Goal: Task Accomplishment & Management: Manage account settings

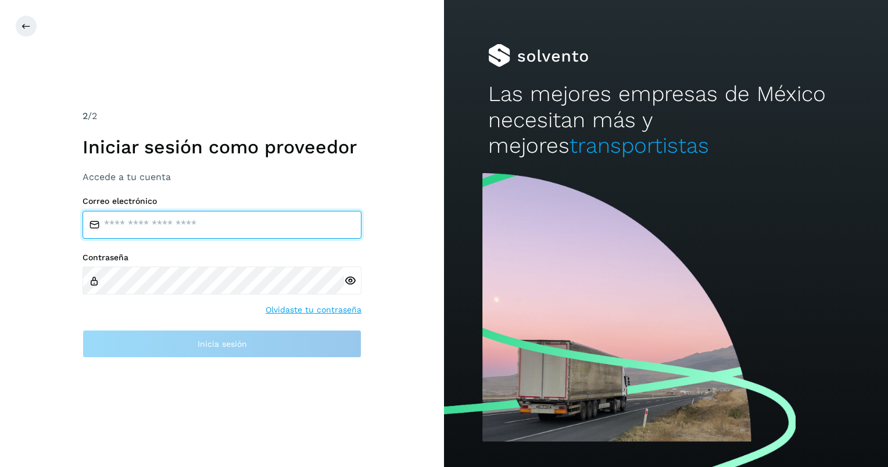
click at [164, 227] on input "email" at bounding box center [222, 225] width 279 height 28
type input "**********"
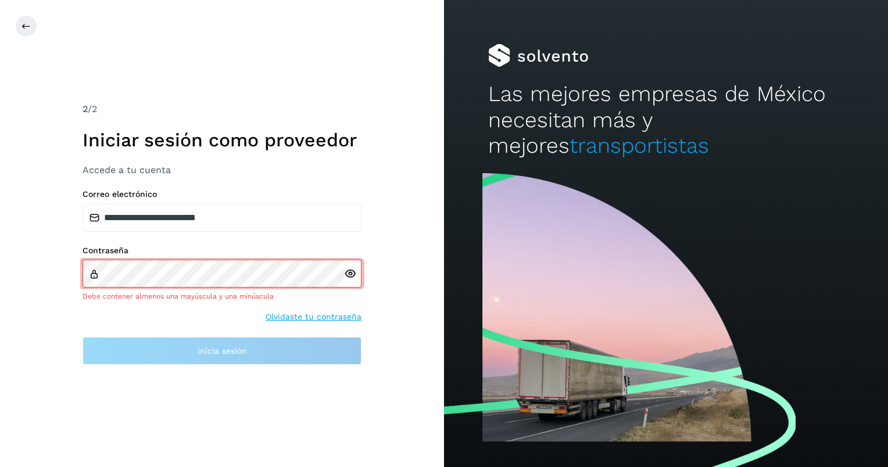
click at [350, 278] on icon at bounding box center [350, 274] width 12 height 12
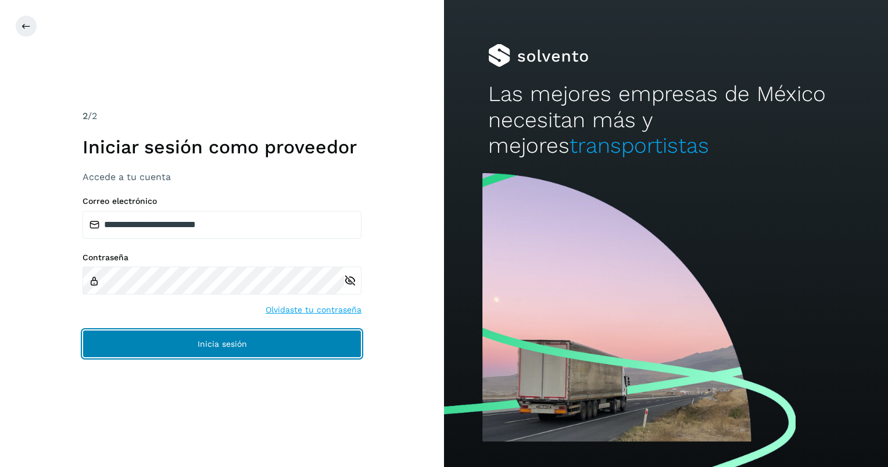
click at [205, 335] on button "Inicia sesión" at bounding box center [222, 344] width 279 height 28
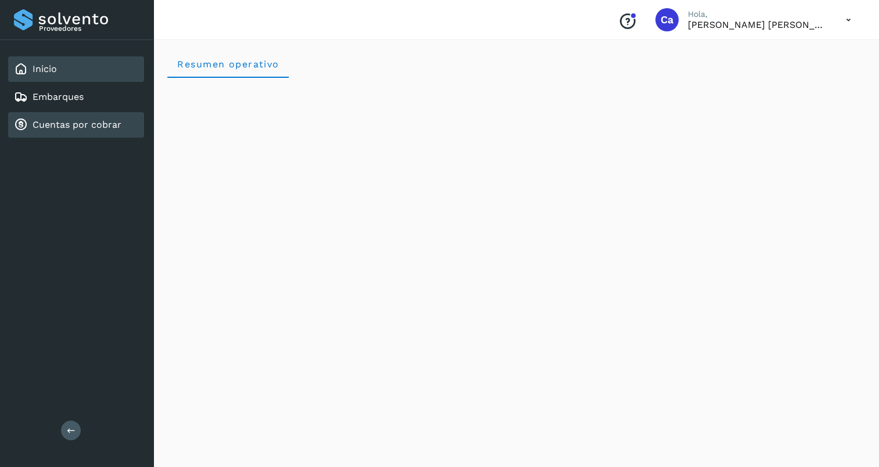
click at [77, 116] on div "Cuentas por cobrar" at bounding box center [76, 125] width 136 height 26
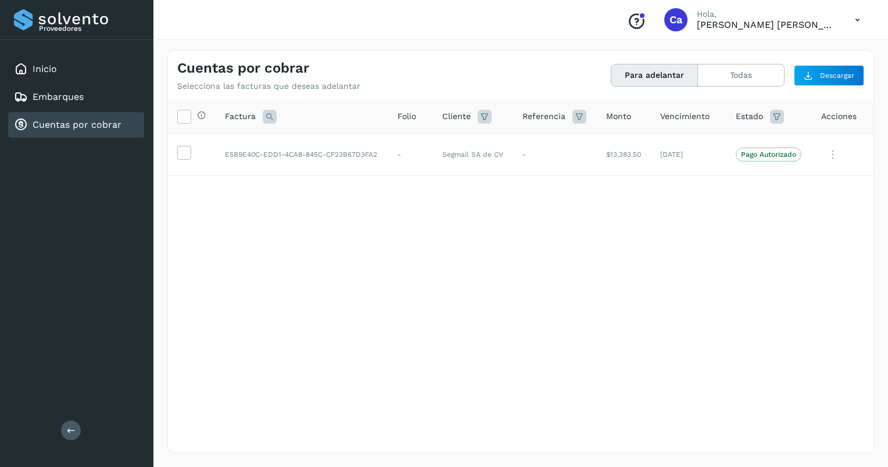
click at [853, 21] on icon at bounding box center [857, 20] width 24 height 24
click at [565, 27] on div at bounding box center [444, 233] width 888 height 467
